Goal: Navigation & Orientation: Find specific page/section

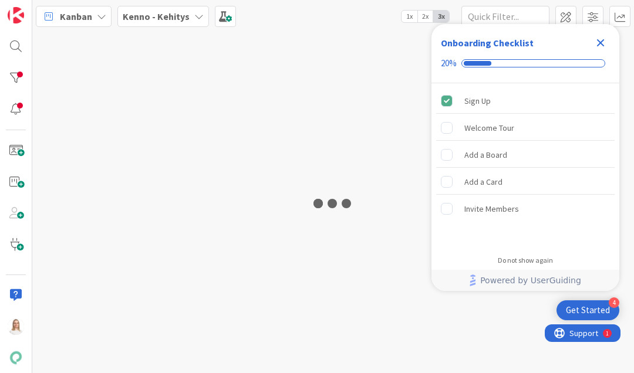
click at [599, 45] on icon "Close Checklist" at bounding box center [601, 43] width 8 height 8
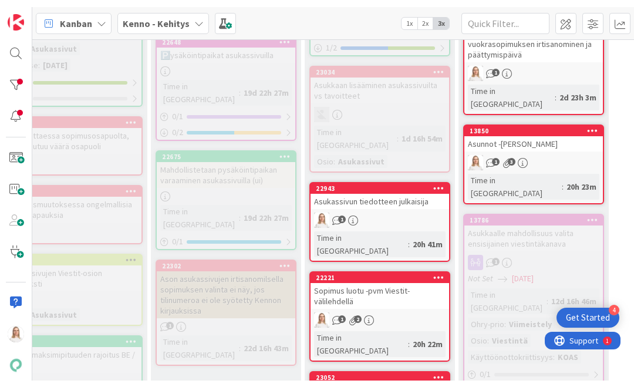
scroll to position [526, 232]
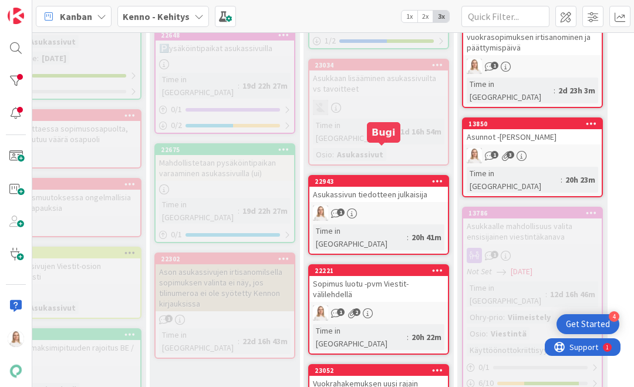
click at [354, 177] on div "22943" at bounding box center [381, 181] width 133 height 8
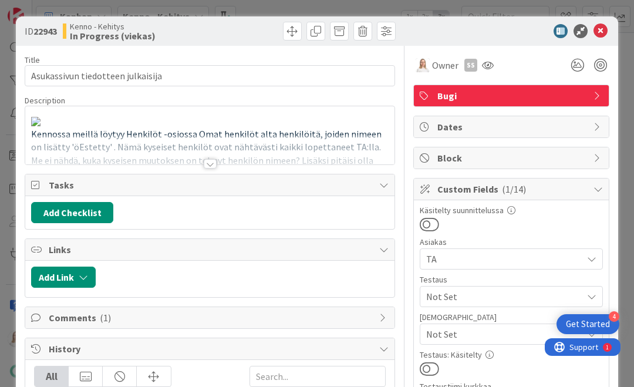
click at [207, 163] on div at bounding box center [210, 163] width 13 height 9
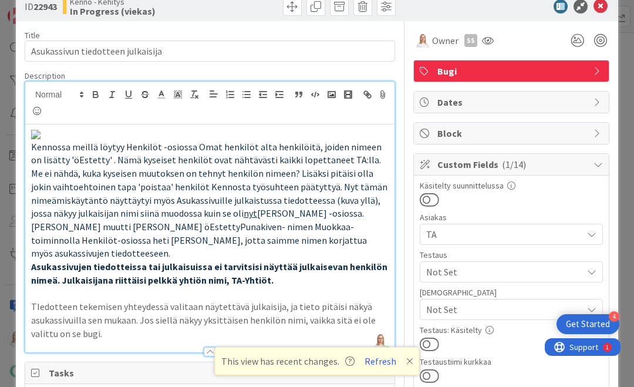
scroll to position [23, 0]
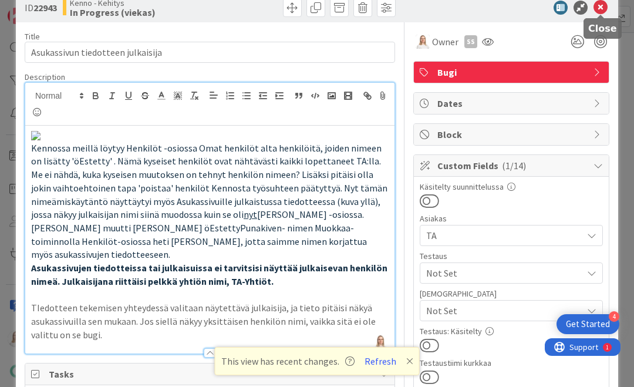
click at [602, 8] on icon at bounding box center [600, 8] width 14 height 14
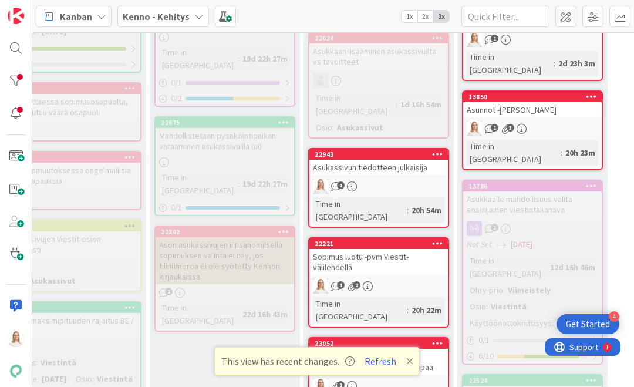
scroll to position [567, 232]
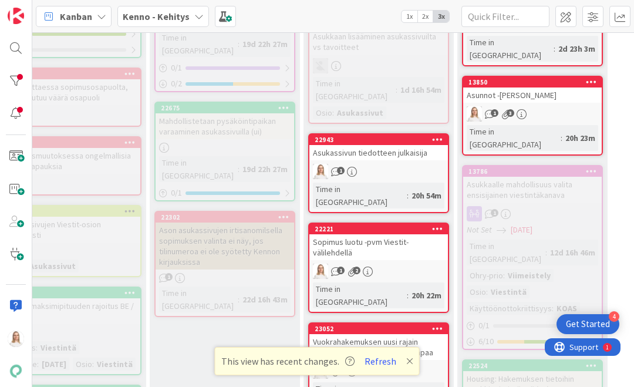
click at [407, 361] on icon at bounding box center [409, 360] width 7 height 9
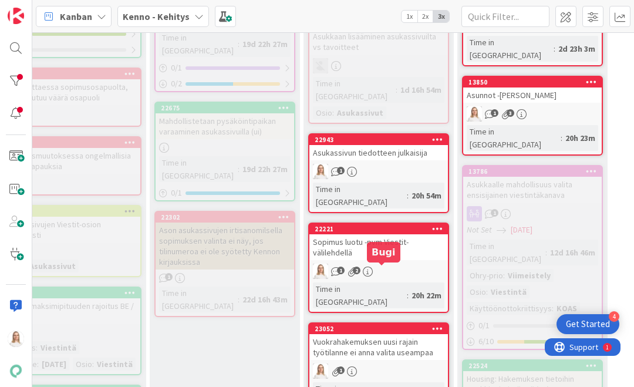
click at [392, 325] on div "23052" at bounding box center [381, 329] width 133 height 8
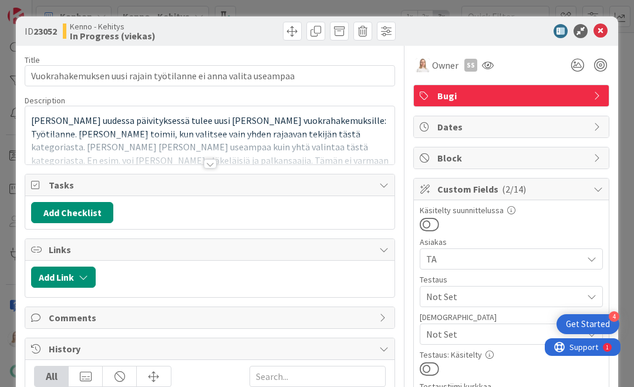
click at [212, 165] on div at bounding box center [210, 163] width 13 height 9
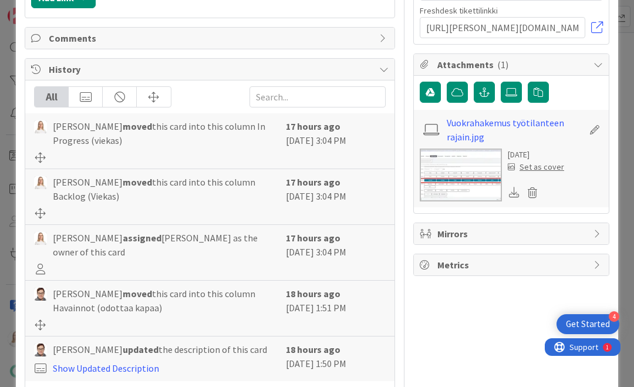
scroll to position [658, 0]
click at [48, 373] on link "Show More..." at bounding box center [210, 394] width 352 height 14
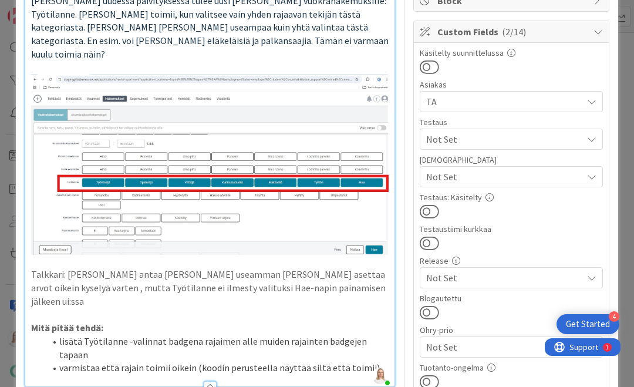
scroll to position [198, 0]
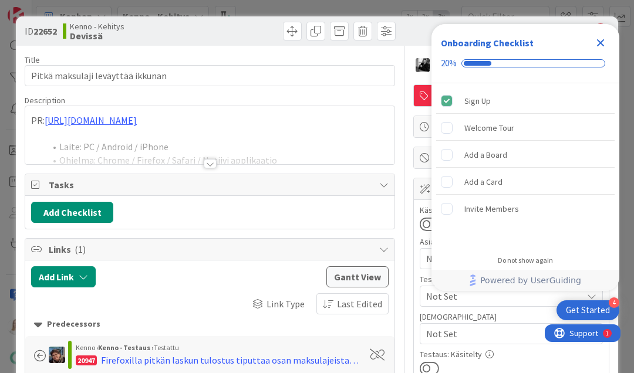
click at [211, 159] on div at bounding box center [210, 163] width 13 height 9
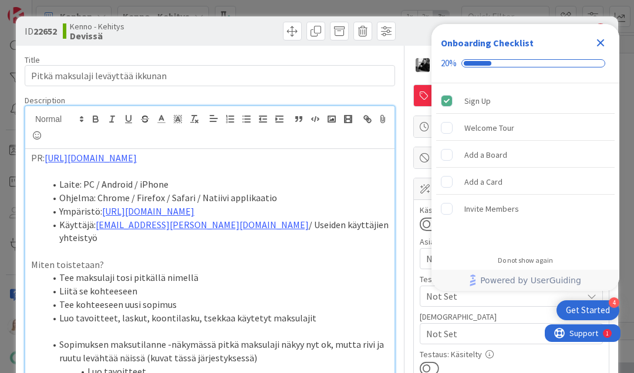
click at [600, 43] on icon "Close Checklist" at bounding box center [601, 43] width 8 height 8
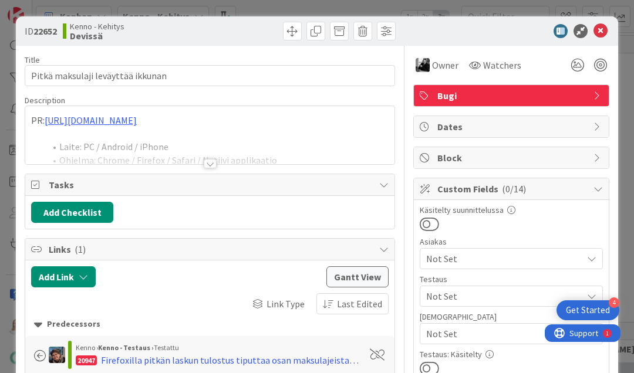
click at [209, 164] on div at bounding box center [210, 163] width 13 height 9
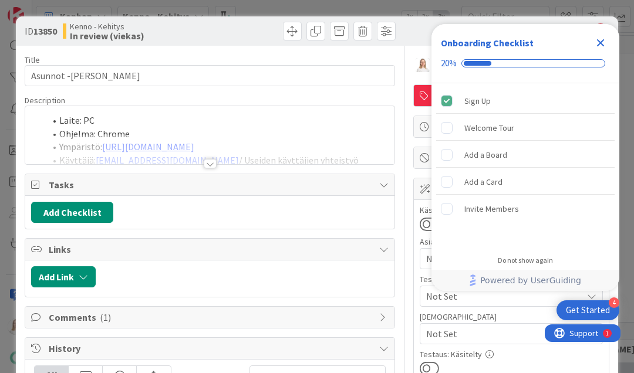
click at [600, 42] on icon "Close Checklist" at bounding box center [601, 43] width 8 height 8
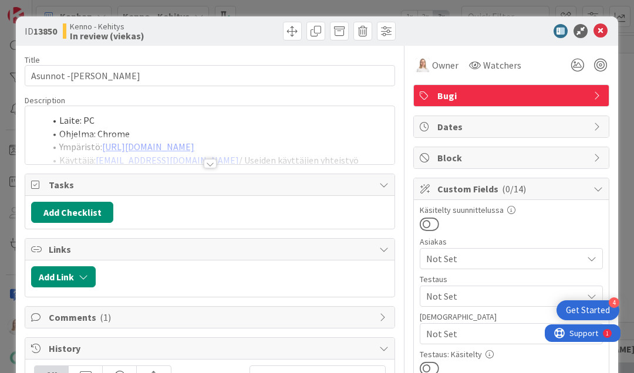
click at [208, 163] on div at bounding box center [210, 163] width 13 height 9
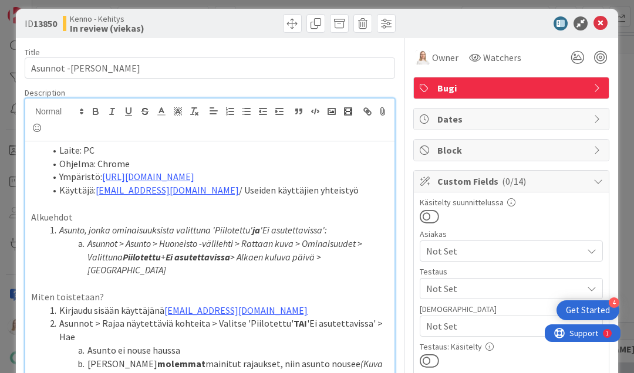
scroll to position [9, 0]
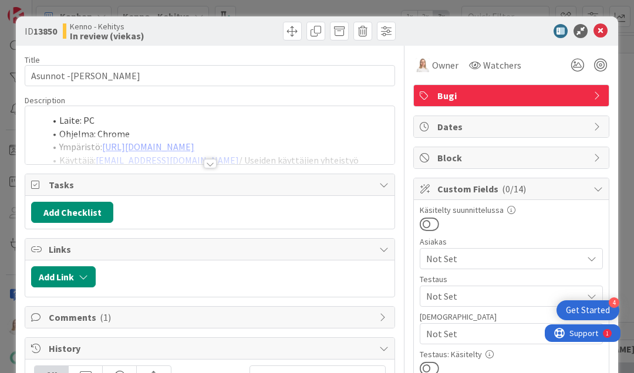
click at [211, 160] on div at bounding box center [210, 163] width 13 height 9
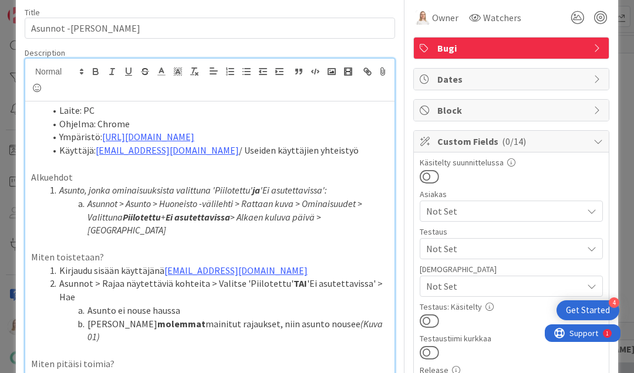
scroll to position [197, 0]
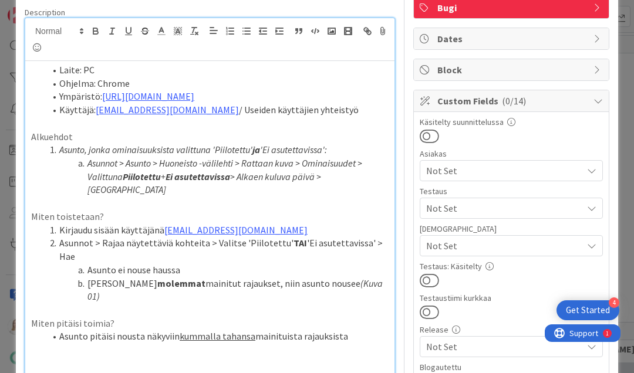
scroll to position [33, 0]
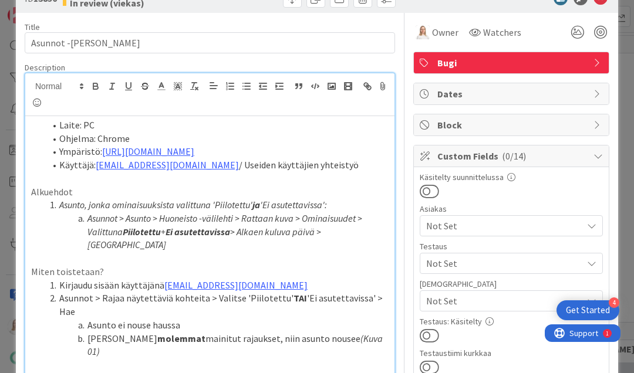
click at [40, 122] on ol "Laite: PC Ohjelma: Chrome Ympäristö: https://dev.kenno-sw.net/ Käyttäjä: kenno.…" at bounding box center [209, 145] width 357 height 53
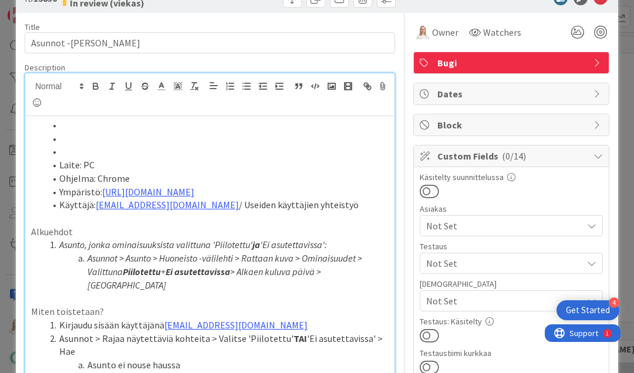
click at [60, 153] on li at bounding box center [216, 151] width 343 height 13
click at [62, 141] on li at bounding box center [216, 138] width 343 height 13
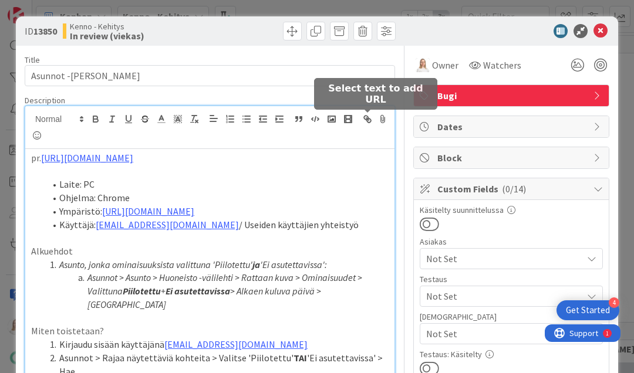
scroll to position [0, 0]
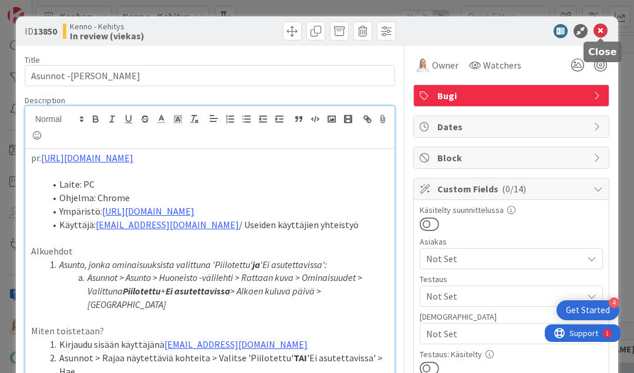
click at [604, 29] on icon at bounding box center [600, 31] width 14 height 14
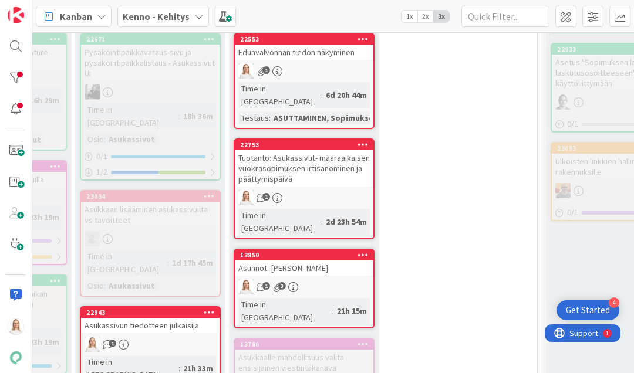
scroll to position [394, 461]
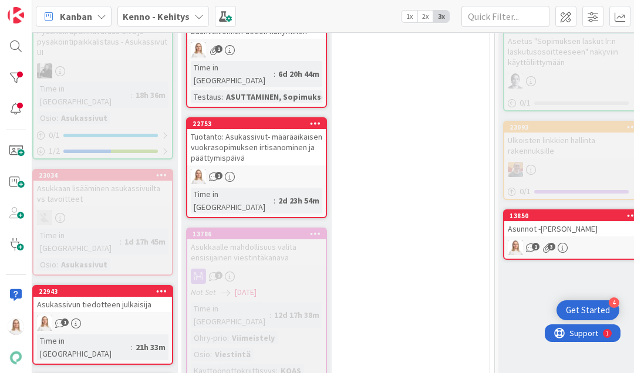
drag, startPoint x: 302, startPoint y: 224, endPoint x: 329, endPoint y: 224, distance: 27.0
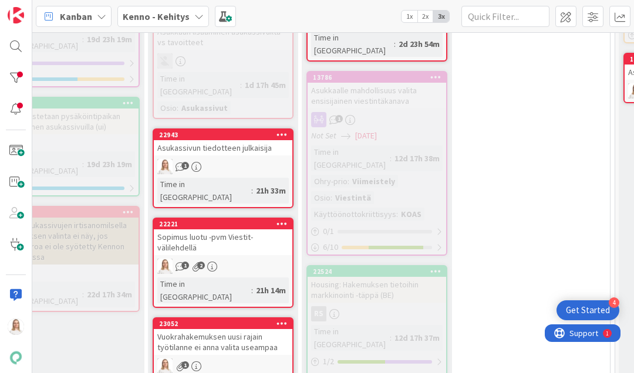
scroll to position [573, 387]
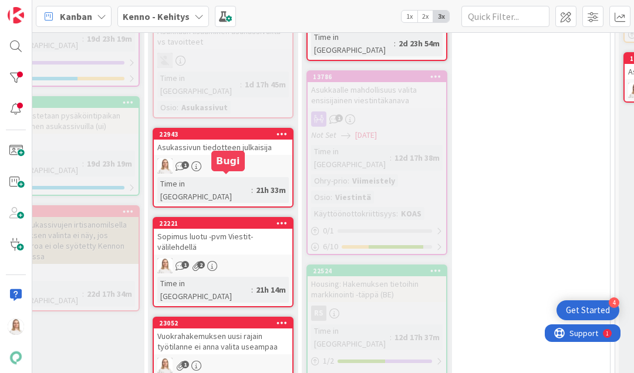
click at [224, 219] on div "22221" at bounding box center [225, 223] width 133 height 8
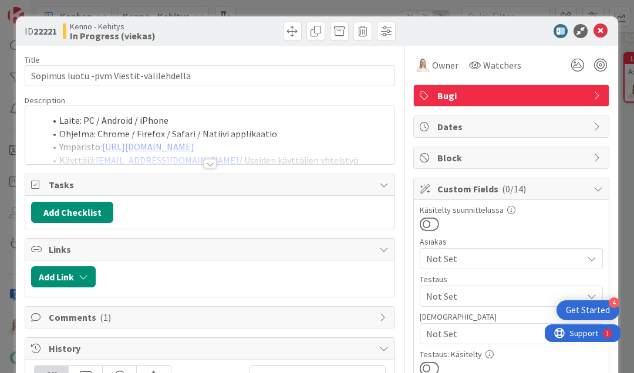
click at [210, 164] on div at bounding box center [210, 163] width 13 height 9
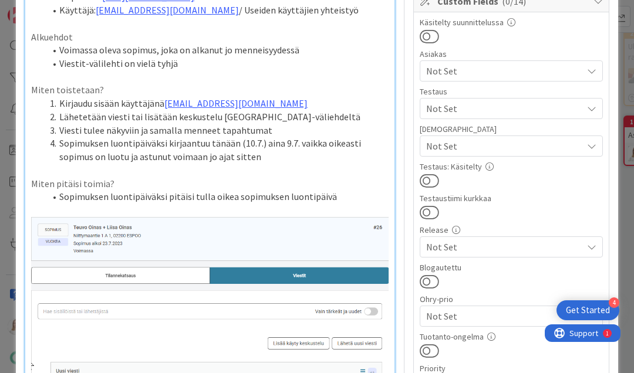
scroll to position [187, 0]
click at [334, 195] on li "Sopimuksen luontipäiväksi pitäisi tulla oikea sopimuksen luontipäivä" at bounding box center [216, 197] width 343 height 13
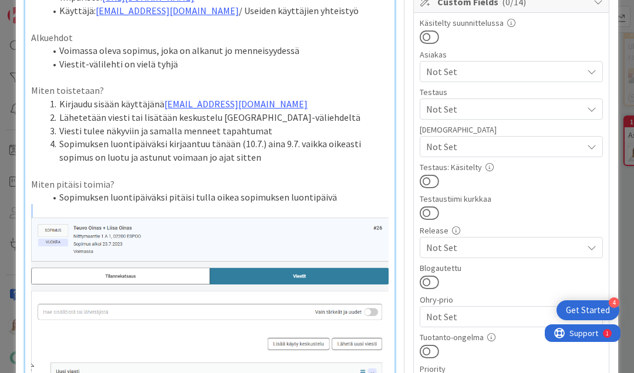
click at [334, 195] on li "Sopimuksen luontipäiväksi pitäisi tulla oikea sopimuksen luontipäivä" at bounding box center [216, 197] width 343 height 13
click at [332, 191] on li "Sopimuksen luontipäiväksi pitäisi tulla oikea sopimuksen luontipäivä" at bounding box center [216, 197] width 343 height 13
click at [331, 192] on li "Sopimuksen luontipäiväksi pitäisi tulla oikea sopimuksen luontipäivä" at bounding box center [216, 197] width 343 height 13
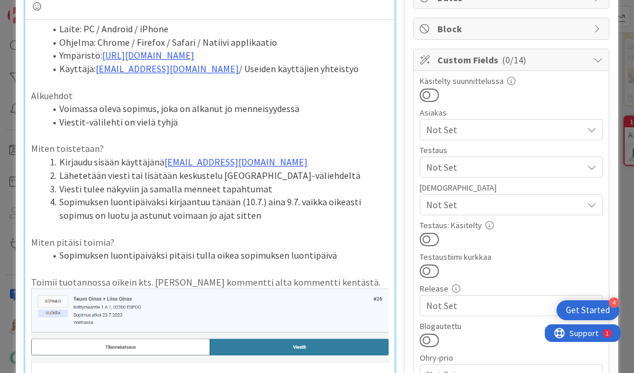
scroll to position [127, 0]
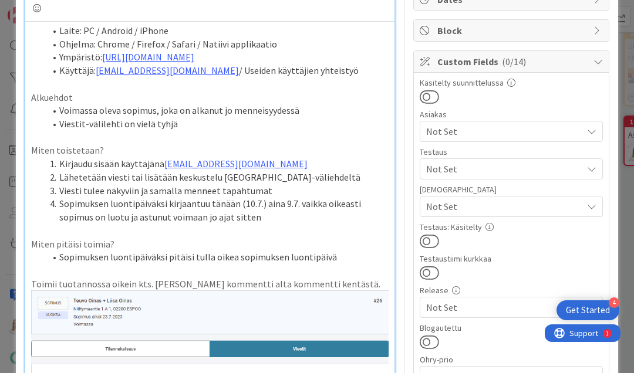
click at [31, 282] on p "Toimii tuotannossa oikein kts. Mikan kommentti alta kommentti kentästä." at bounding box center [209, 284] width 357 height 13
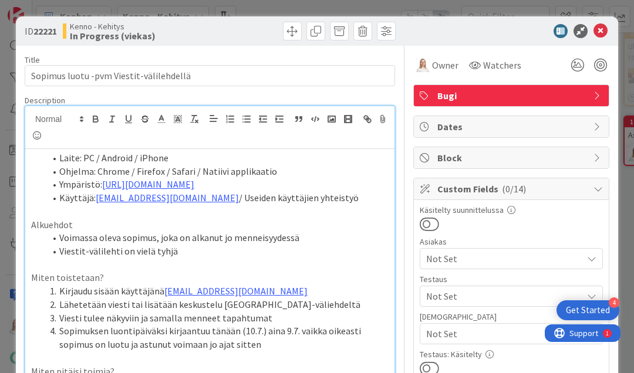
scroll to position [0, 0]
click at [338, 35] on span at bounding box center [339, 31] width 19 height 19
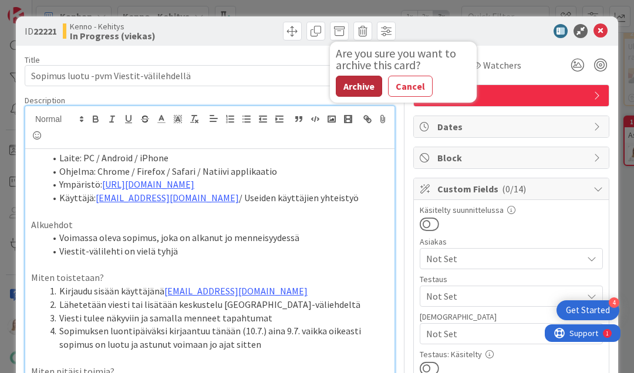
click at [352, 89] on button "Archive" at bounding box center [359, 86] width 46 height 21
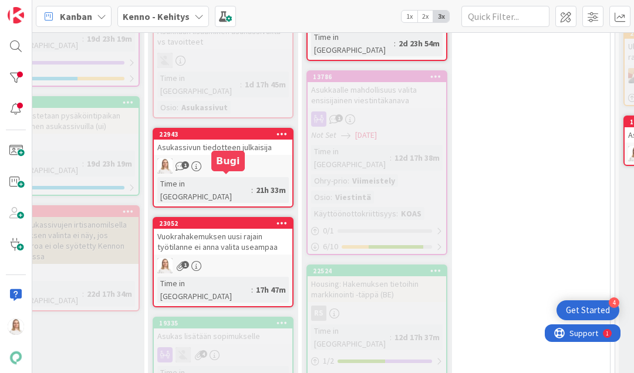
click at [211, 219] on div "23052" at bounding box center [225, 223] width 133 height 8
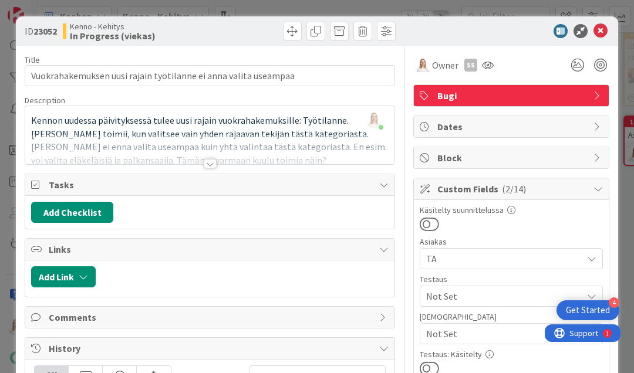
click at [211, 164] on div at bounding box center [210, 163] width 13 height 9
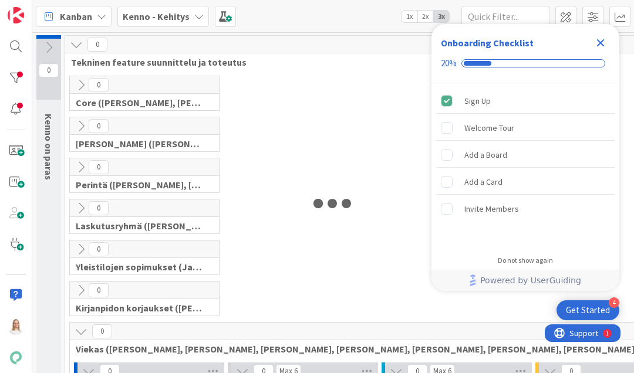
click at [601, 41] on icon "Close Checklist" at bounding box center [601, 43] width 8 height 8
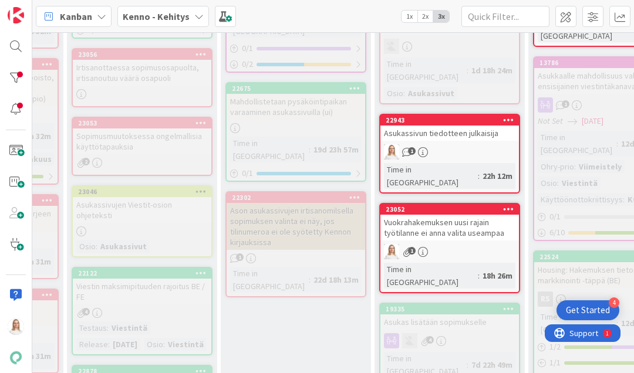
scroll to position [589, 161]
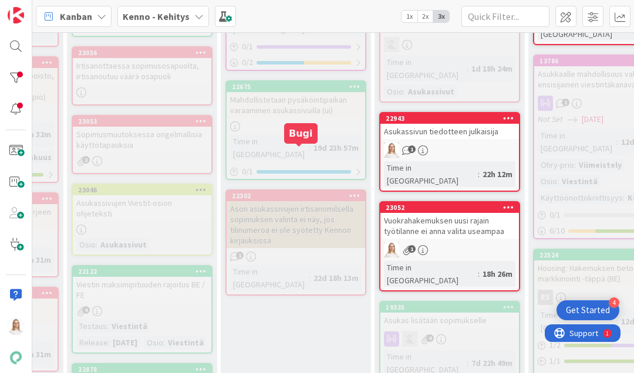
click at [297, 192] on div "22302" at bounding box center [298, 196] width 133 height 8
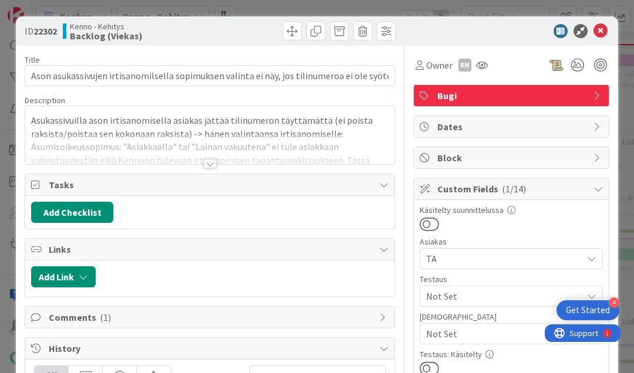
click at [211, 163] on div at bounding box center [210, 163] width 13 height 9
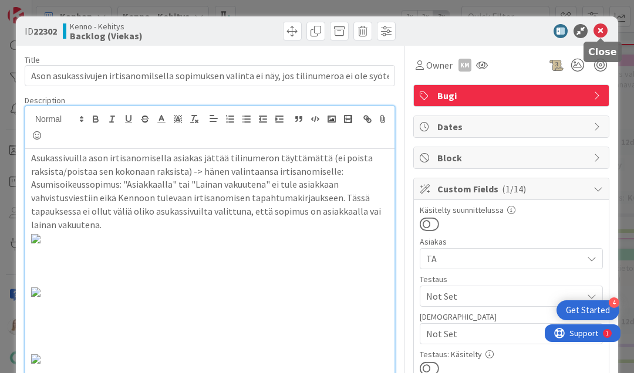
click at [601, 27] on icon at bounding box center [600, 31] width 14 height 14
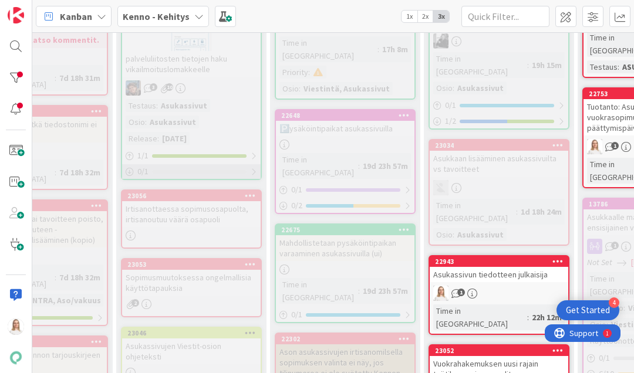
scroll to position [534, 111]
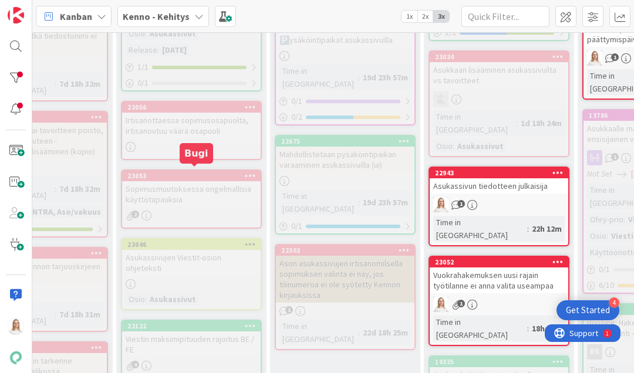
click at [175, 172] on div "23053" at bounding box center [193, 176] width 133 height 8
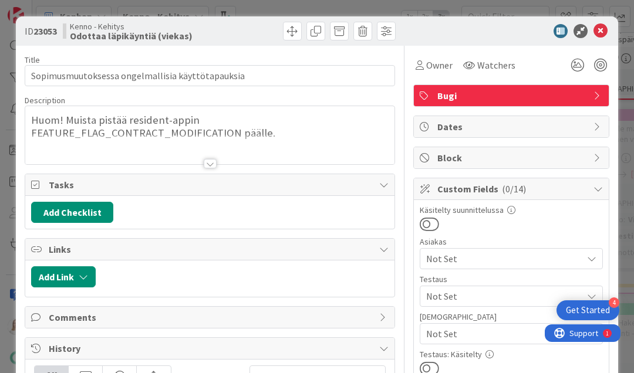
click at [207, 164] on div at bounding box center [210, 163] width 13 height 9
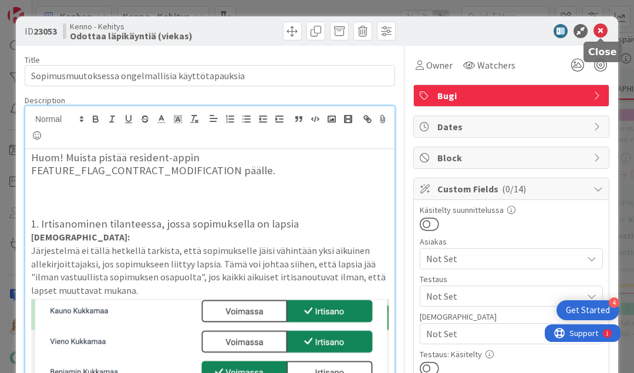
click at [601, 29] on icon at bounding box center [600, 31] width 14 height 14
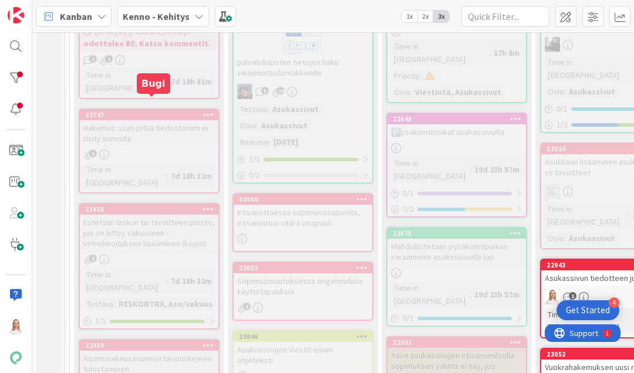
scroll to position [444, 0]
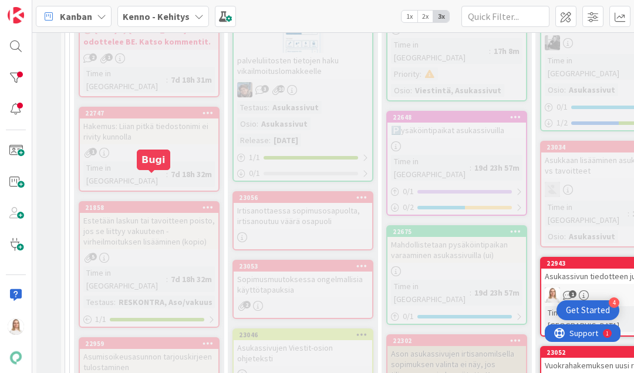
click at [144, 204] on div "21858" at bounding box center [151, 208] width 133 height 8
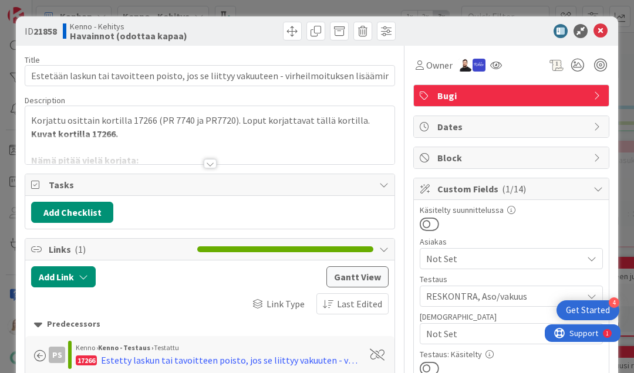
click at [206, 160] on div at bounding box center [210, 163] width 13 height 9
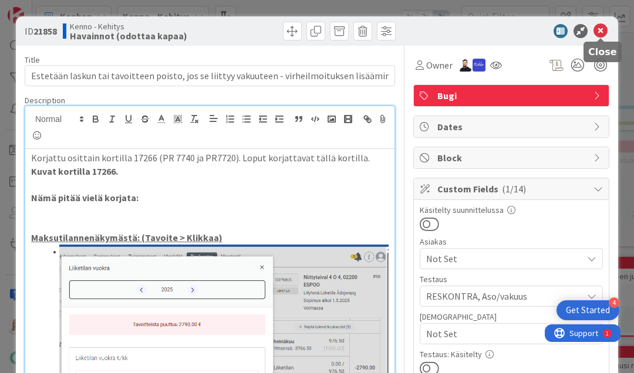
click at [601, 30] on icon at bounding box center [600, 31] width 14 height 14
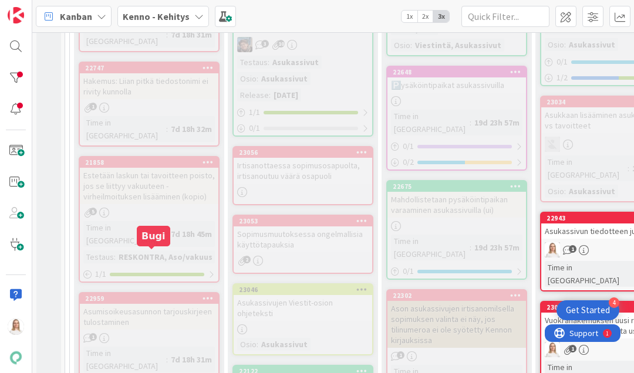
click at [157, 295] on div "22959" at bounding box center [151, 299] width 133 height 8
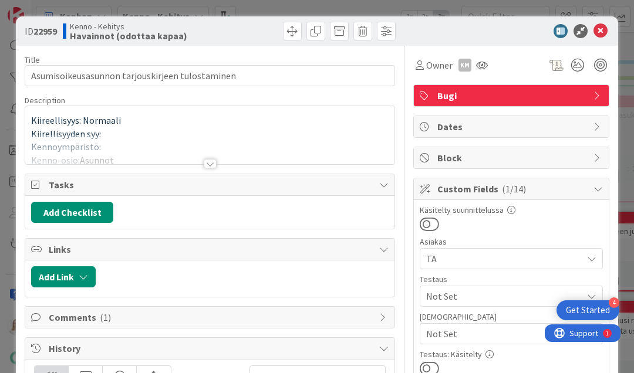
click at [207, 160] on div at bounding box center [210, 163] width 13 height 9
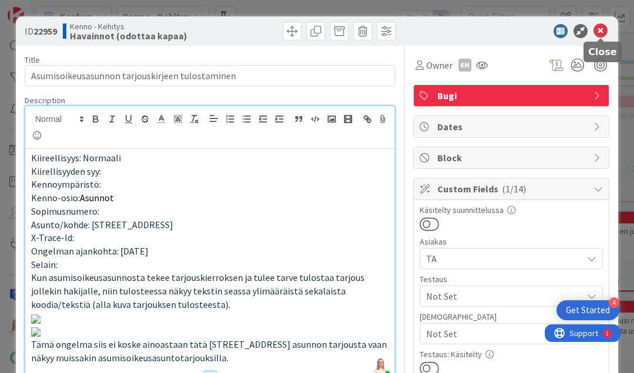
click at [601, 26] on icon at bounding box center [600, 31] width 14 height 14
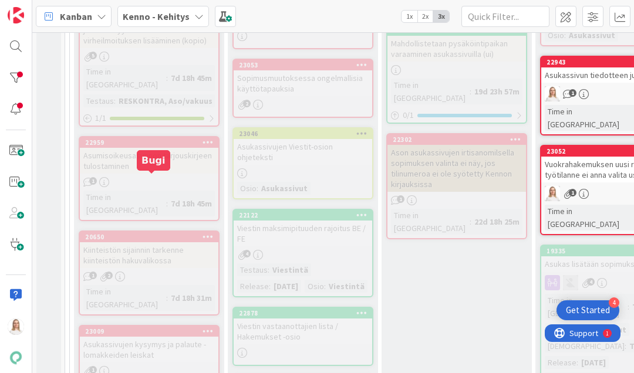
click at [138, 233] on div "20650" at bounding box center [151, 237] width 133 height 8
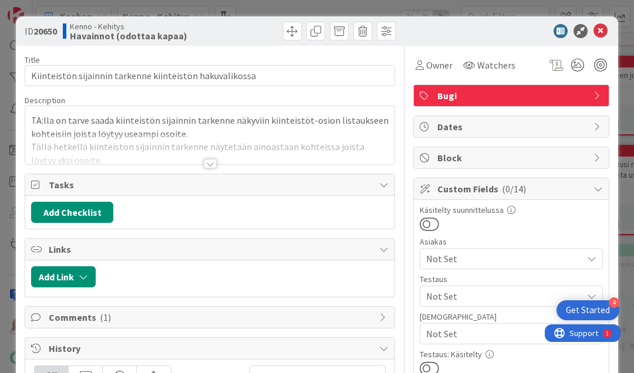
click at [209, 160] on div at bounding box center [210, 163] width 13 height 9
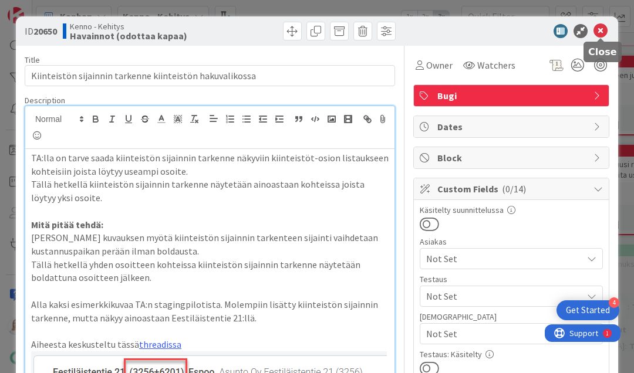
click at [601, 28] on icon at bounding box center [600, 31] width 14 height 14
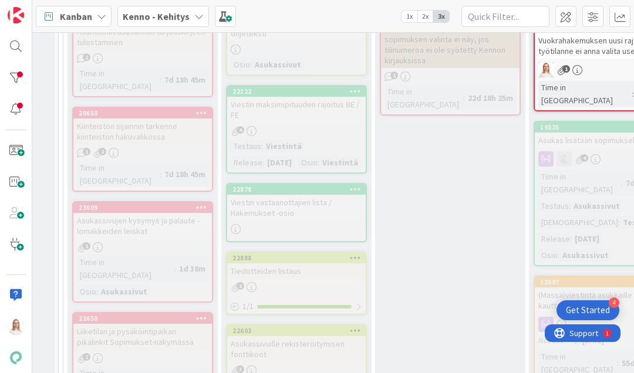
scroll to position [771, 6]
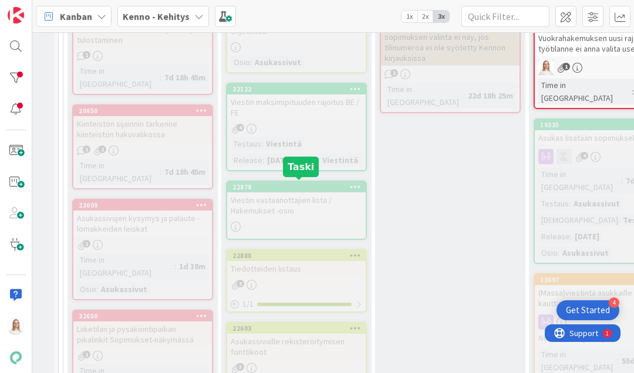
click at [286, 187] on div "22878" at bounding box center [298, 187] width 133 height 8
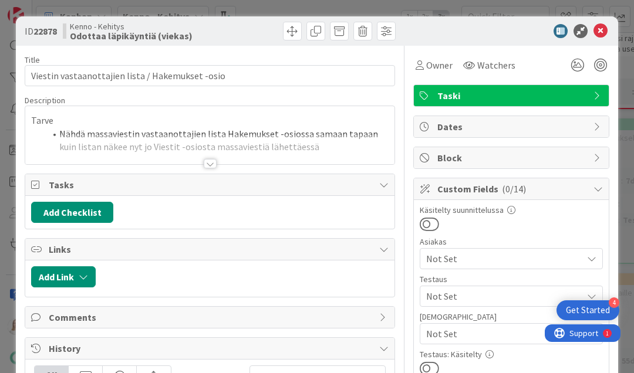
click at [210, 162] on div at bounding box center [210, 163] width 13 height 9
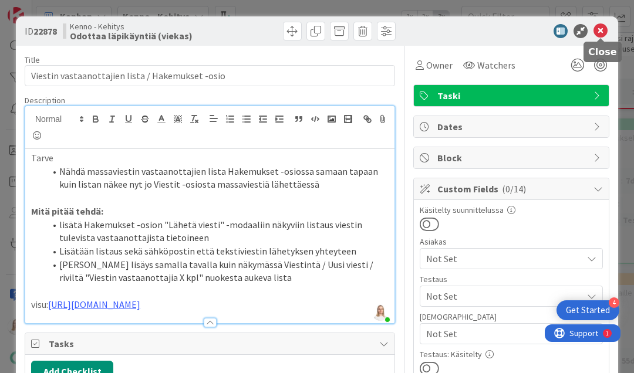
click at [599, 30] on icon at bounding box center [600, 31] width 14 height 14
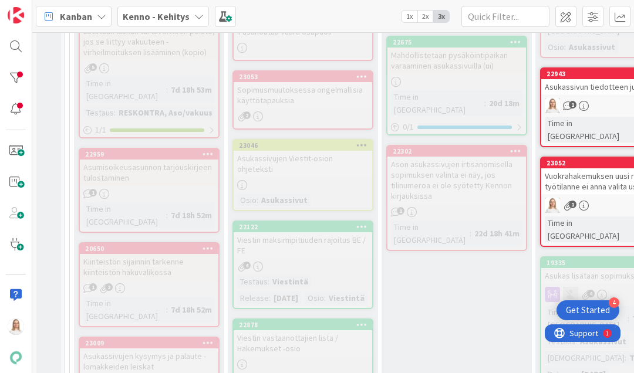
scroll to position [638, 0]
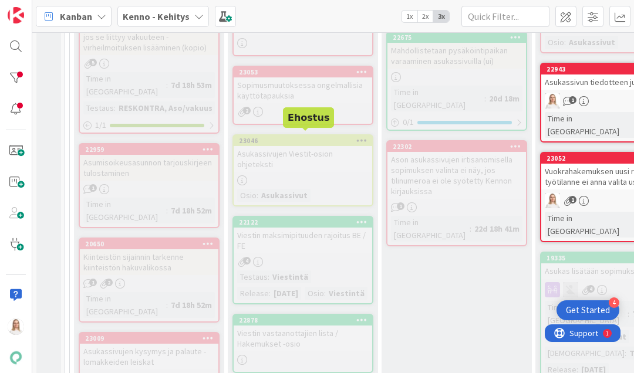
click at [293, 137] on div "23046" at bounding box center [305, 141] width 133 height 8
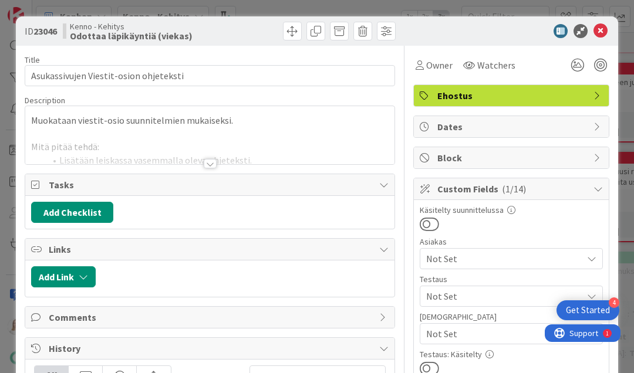
click at [211, 163] on div at bounding box center [210, 163] width 13 height 9
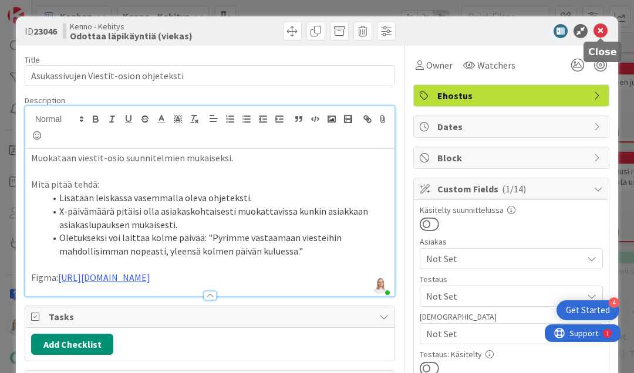
click at [599, 32] on icon at bounding box center [600, 31] width 14 height 14
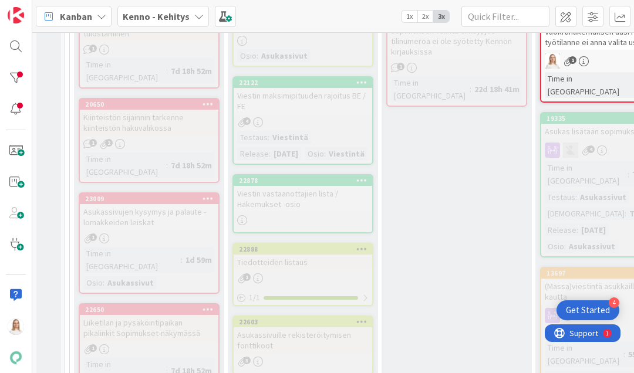
scroll to position [779, 0]
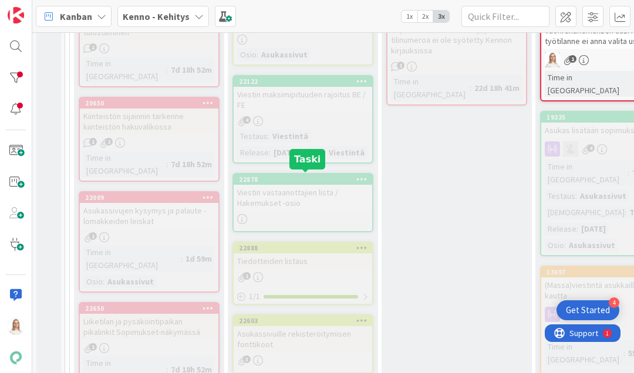
click at [291, 176] on div "22878" at bounding box center [305, 179] width 133 height 8
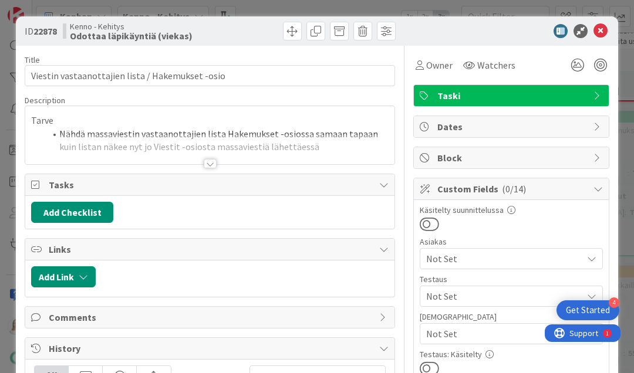
click at [208, 159] on div at bounding box center [210, 163] width 13 height 9
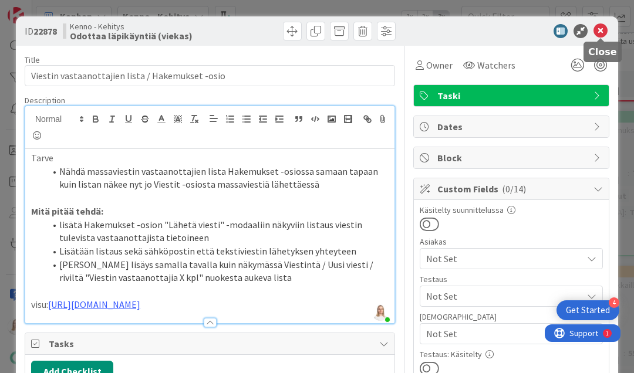
click at [599, 29] on icon at bounding box center [600, 31] width 14 height 14
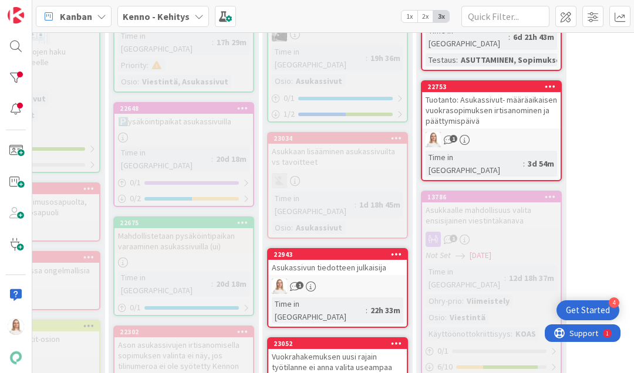
scroll to position [494, 273]
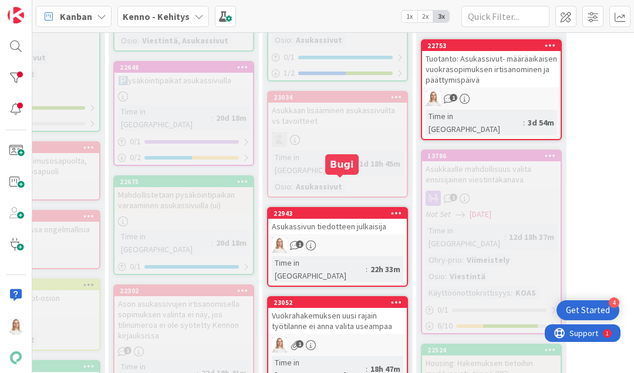
click at [329, 209] on div "22943" at bounding box center [339, 213] width 133 height 8
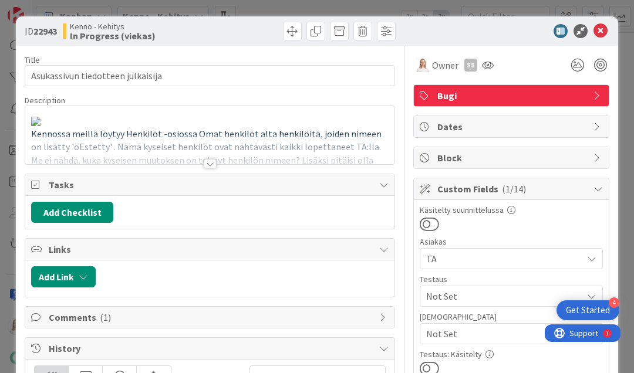
click at [208, 164] on div at bounding box center [210, 163] width 13 height 9
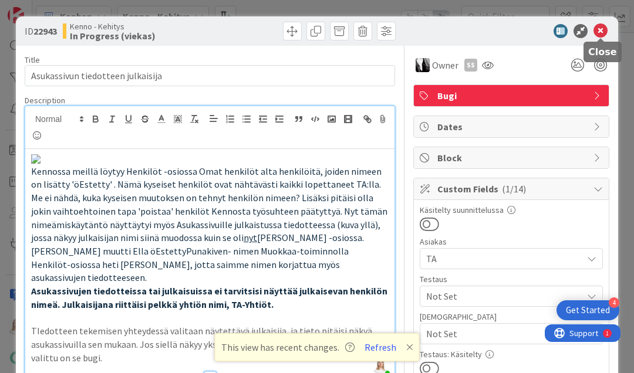
click at [599, 31] on icon at bounding box center [600, 31] width 14 height 14
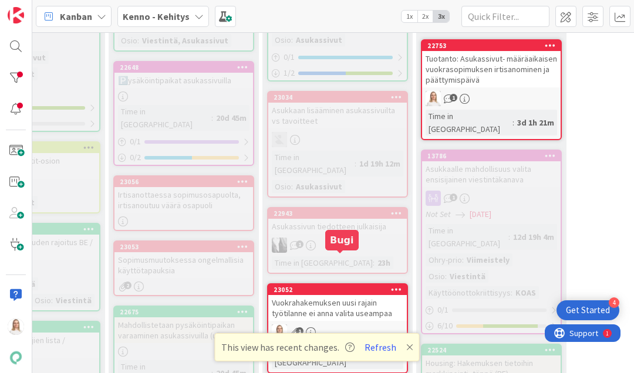
click at [327, 286] on div "23052" at bounding box center [339, 290] width 133 height 8
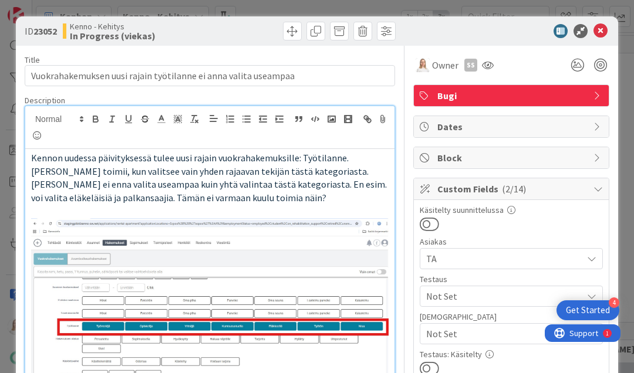
scroll to position [567, 232]
click at [602, 32] on icon at bounding box center [600, 31] width 14 height 14
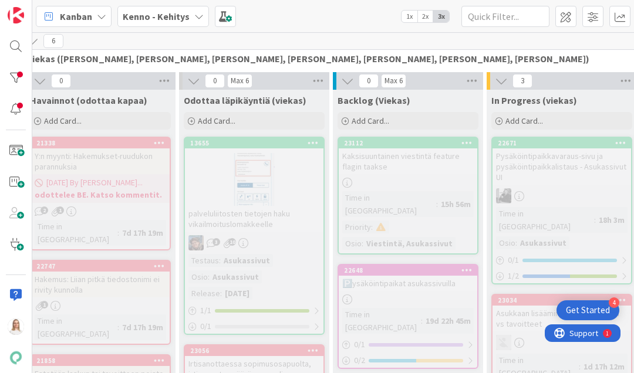
scroll to position [288, 48]
